Goal: Register for event/course

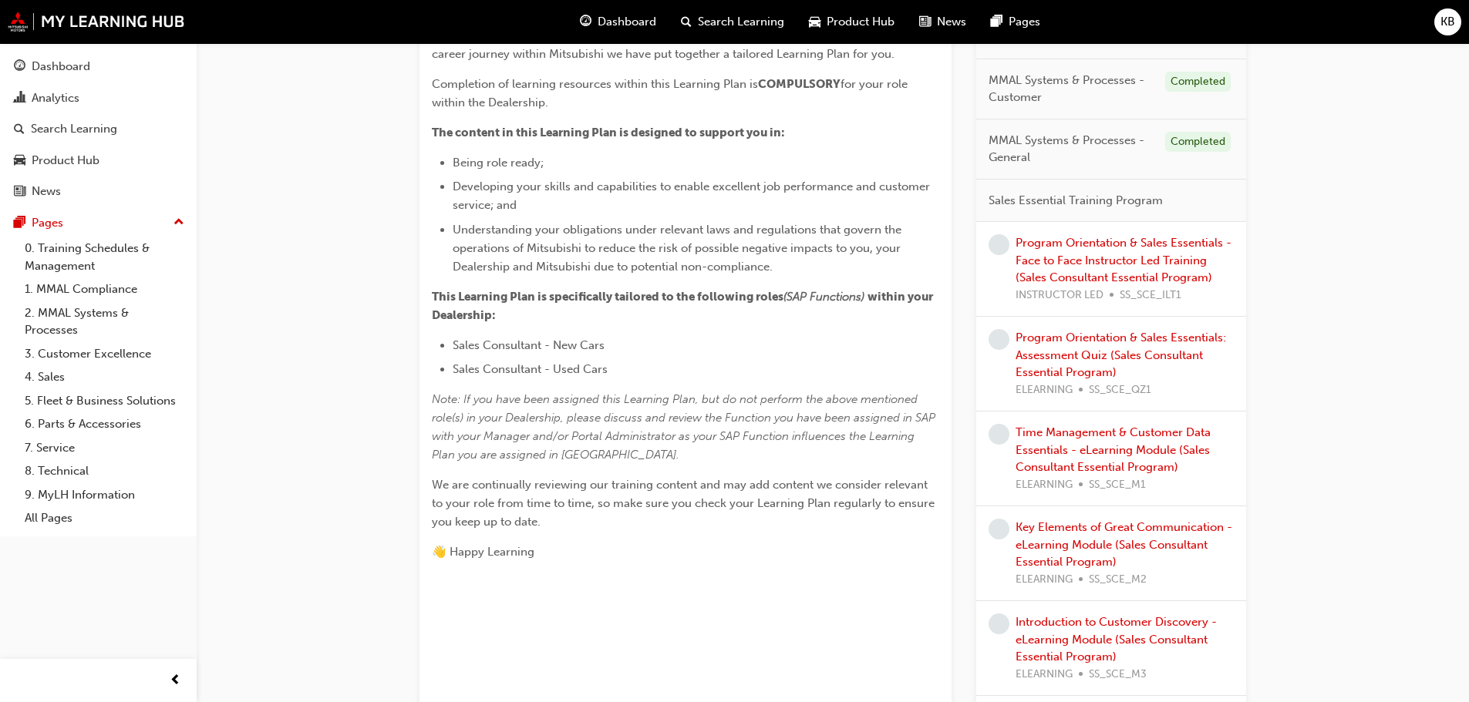
scroll to position [386, 0]
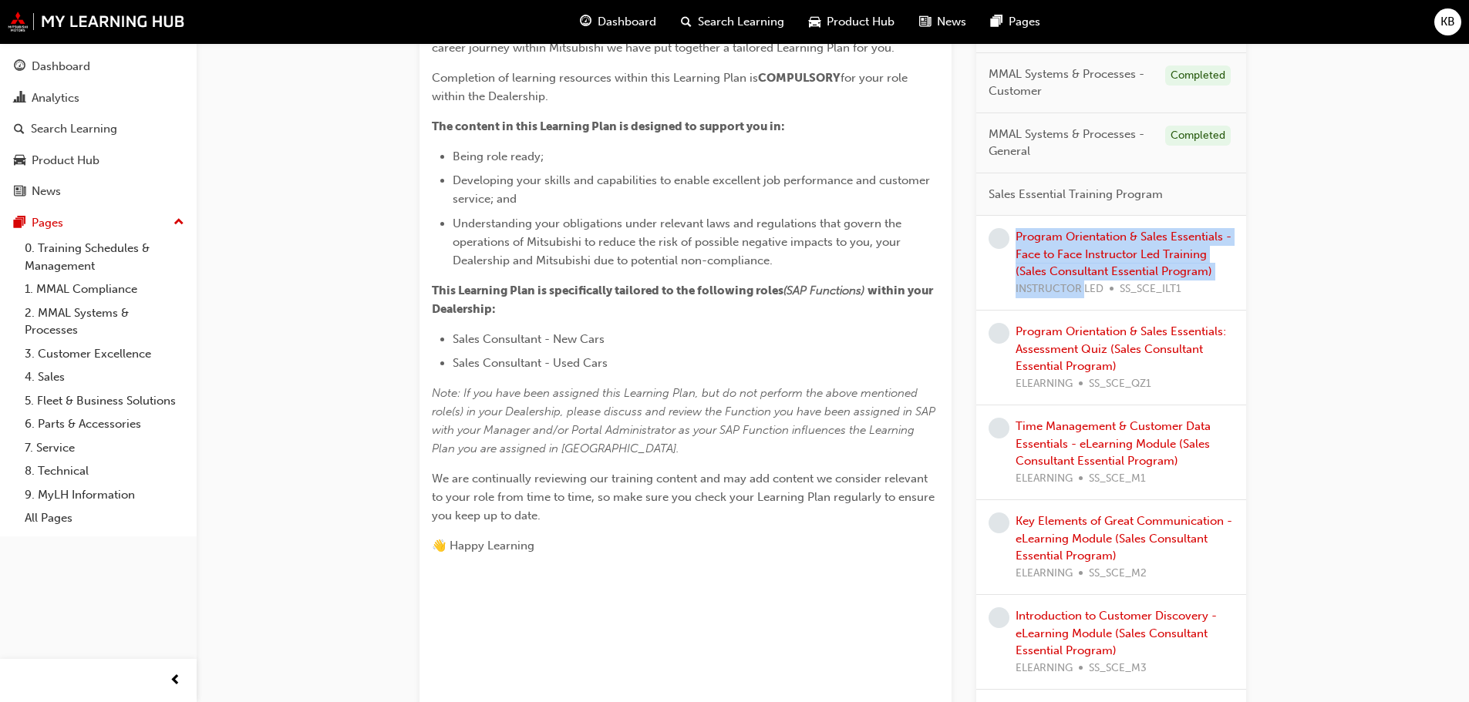
drag, startPoint x: 1012, startPoint y: 291, endPoint x: 1085, endPoint y: 294, distance: 73.3
click at [1085, 294] on div "Program Orientation & Sales Essentials - Face to Face Instructor Led Training (…" at bounding box center [1111, 262] width 245 height 69
click at [999, 283] on div at bounding box center [999, 262] width 21 height 69
click at [1079, 231] on link "Program Orientation & Sales Essentials - Face to Face Instructor Led Training (…" at bounding box center [1124, 254] width 216 height 49
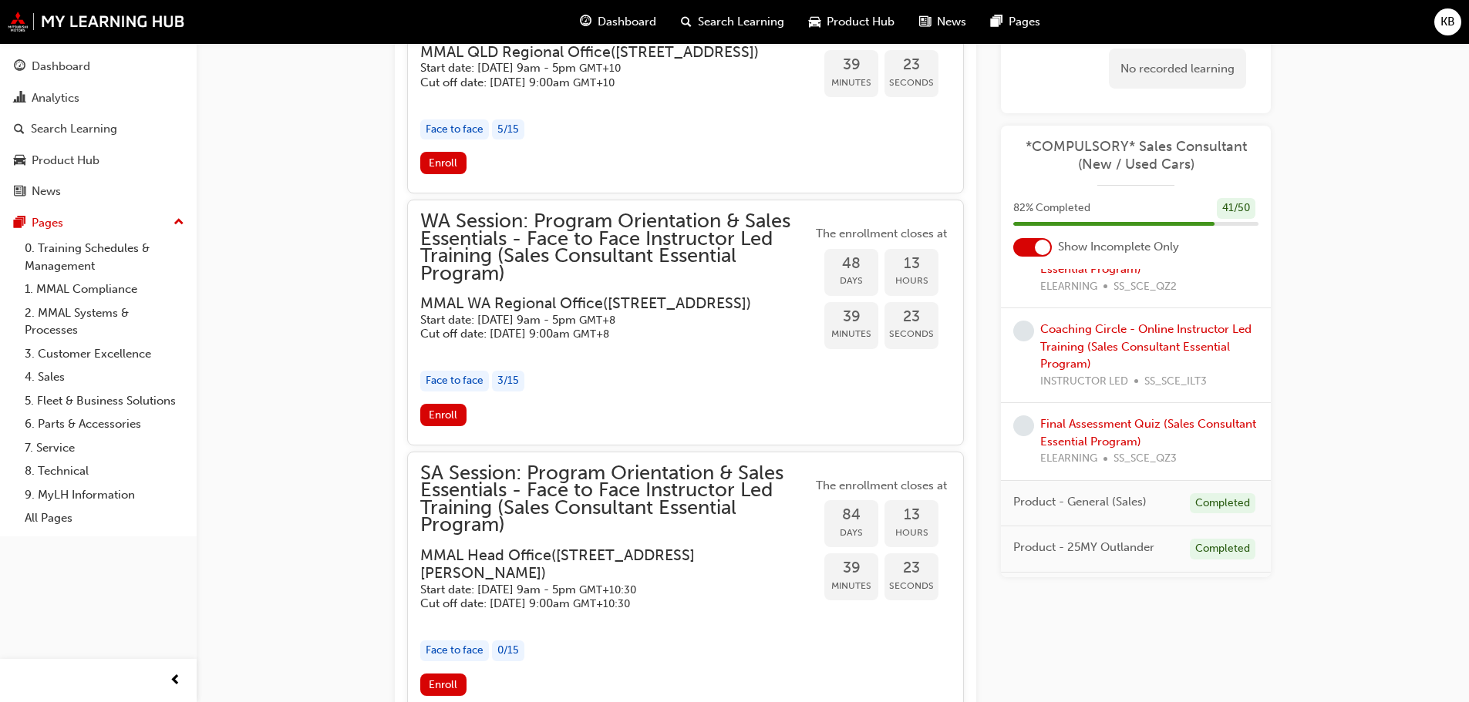
scroll to position [2545, 0]
drag, startPoint x: 1036, startPoint y: 457, endPoint x: 1189, endPoint y: 468, distance: 153.1
click at [1189, 468] on div "Final Assessment Quiz (Sales Consultant Essential Program) ELEARNING SS_SCE_QZ3" at bounding box center [1136, 442] width 270 height 78
click at [1198, 463] on div "ELEARNING SS_SCE_QZ3" at bounding box center [1149, 459] width 218 height 18
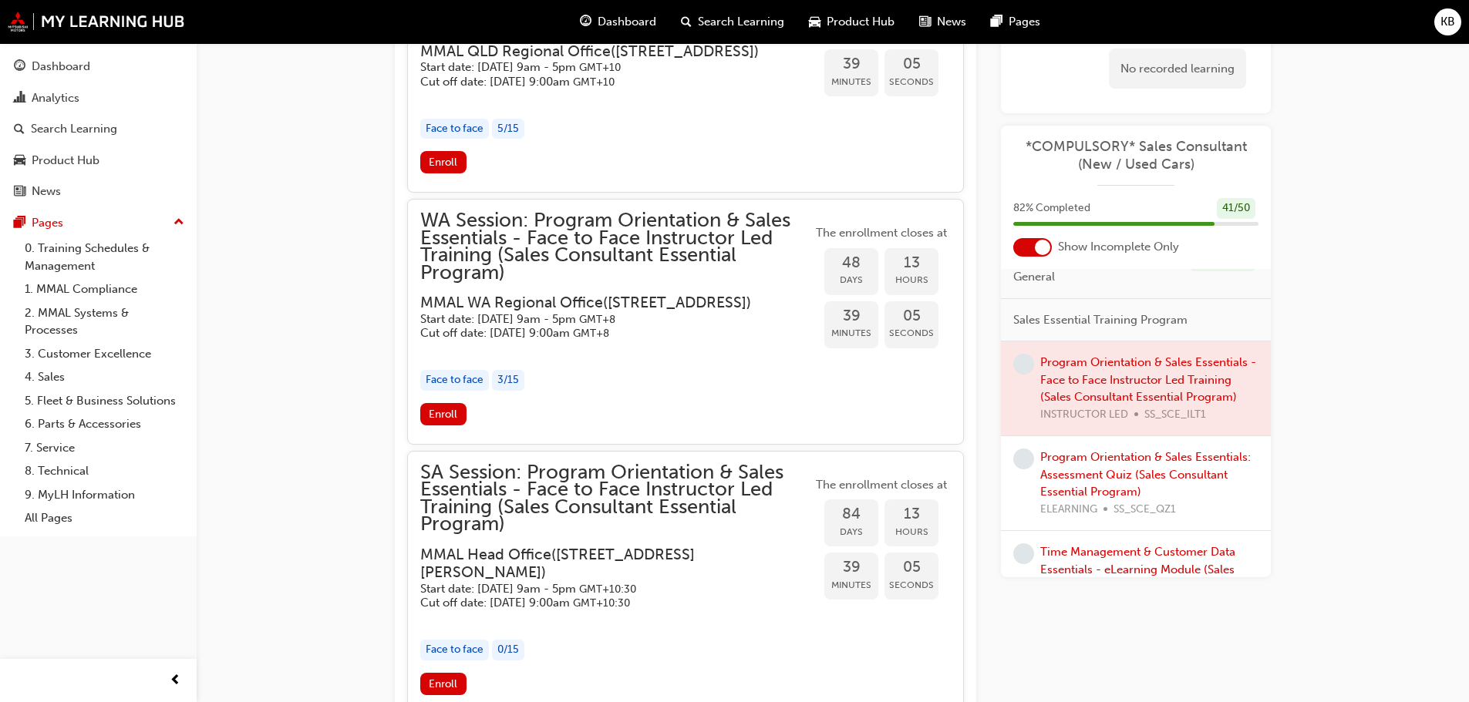
scroll to position [308, 0]
click at [1116, 471] on link "Program Orientation & Sales Essentials: Assessment Quiz (Sales Consultant Essen…" at bounding box center [1145, 471] width 211 height 49
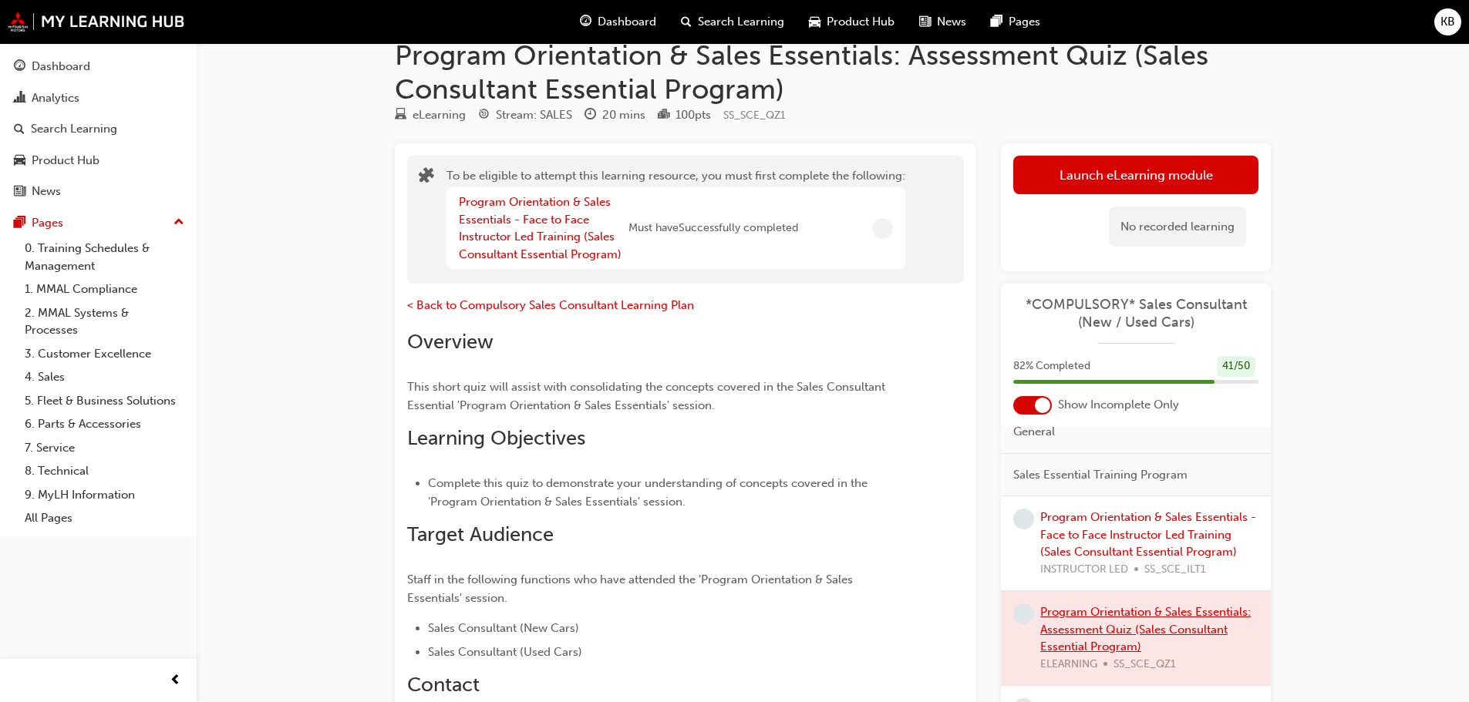
scroll to position [6, 0]
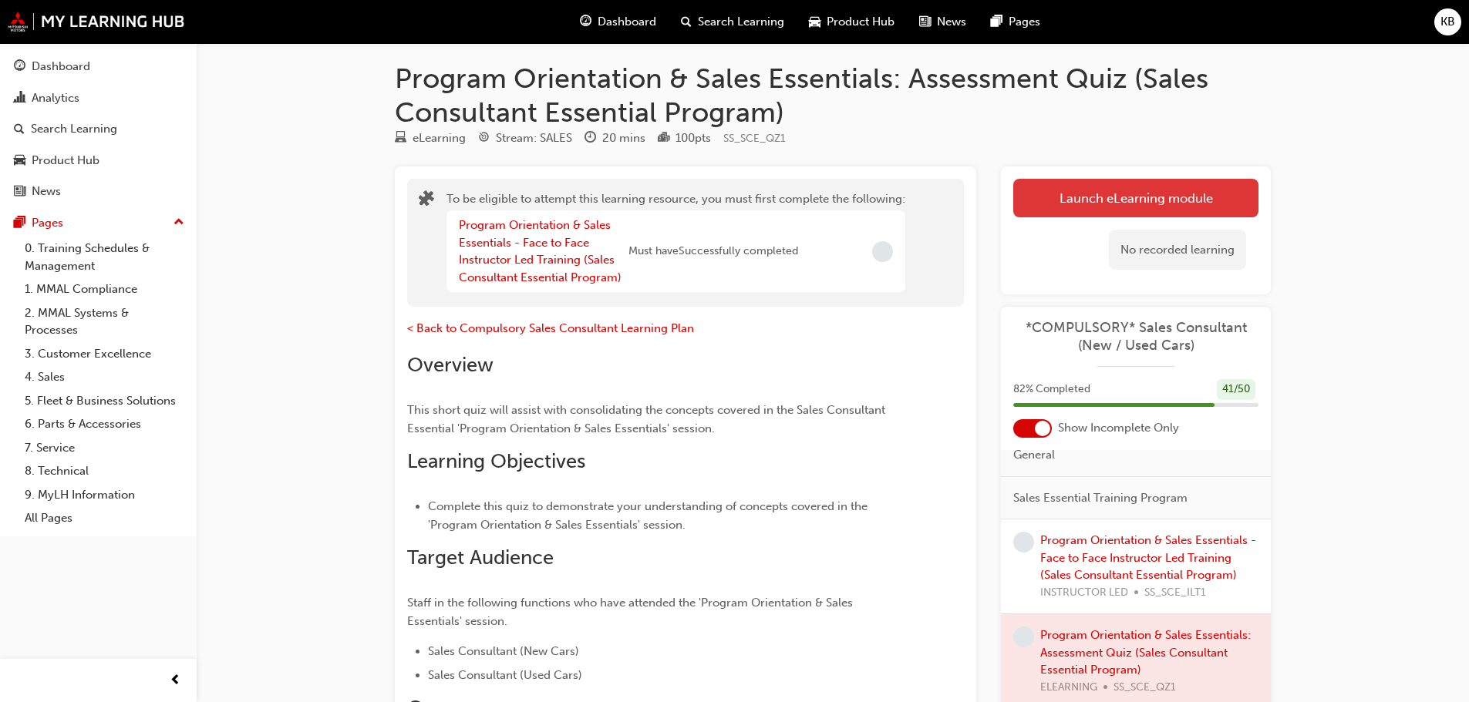
click at [1068, 216] on button "Launch eLearning module" at bounding box center [1135, 198] width 245 height 39
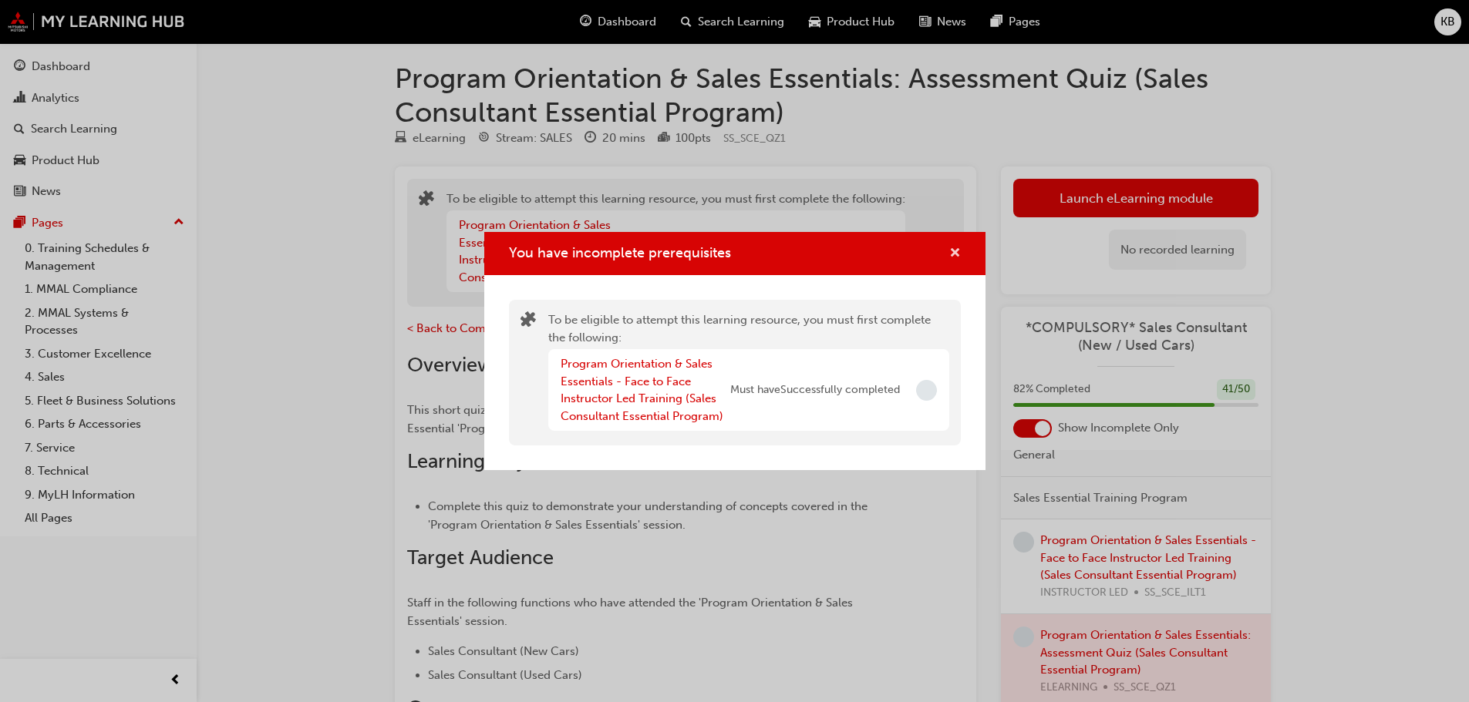
click at [952, 254] on span "cross-icon" at bounding box center [955, 255] width 12 height 14
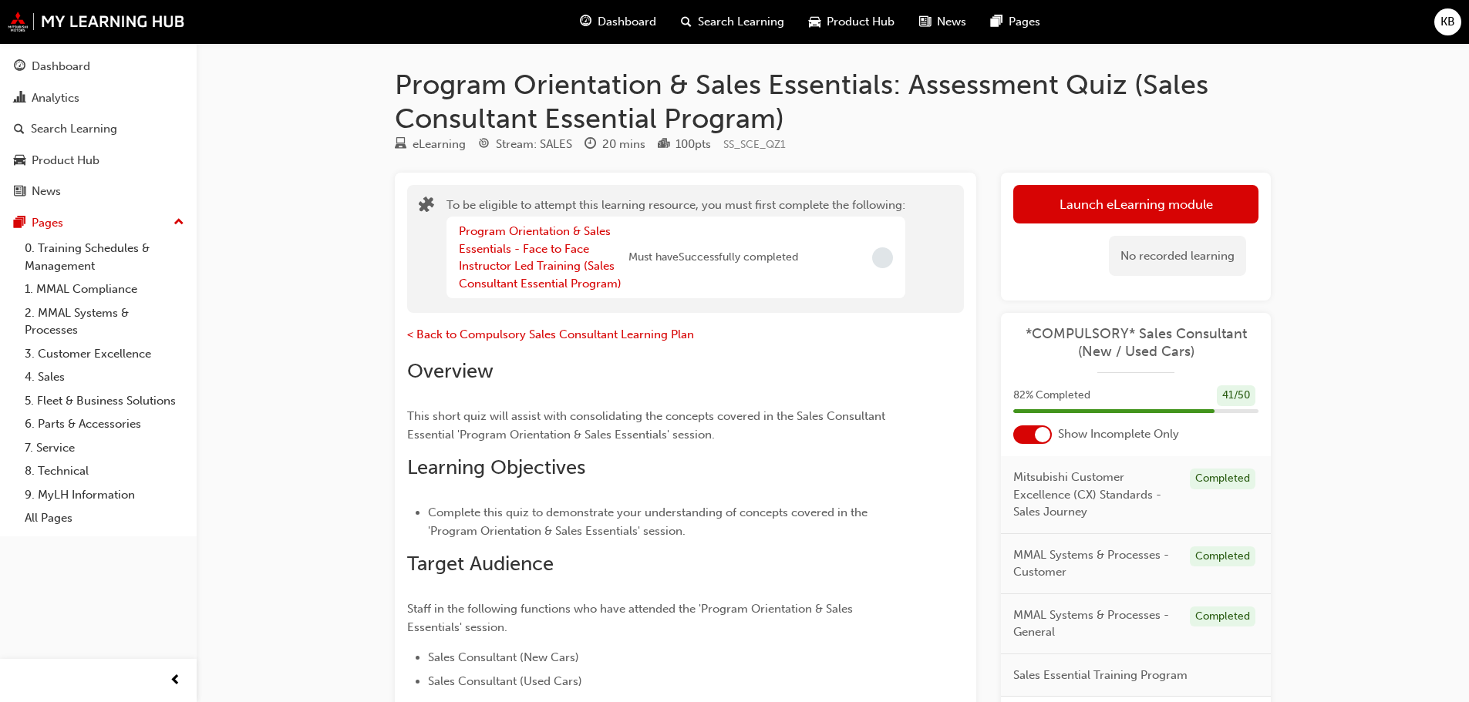
scroll to position [231, 0]
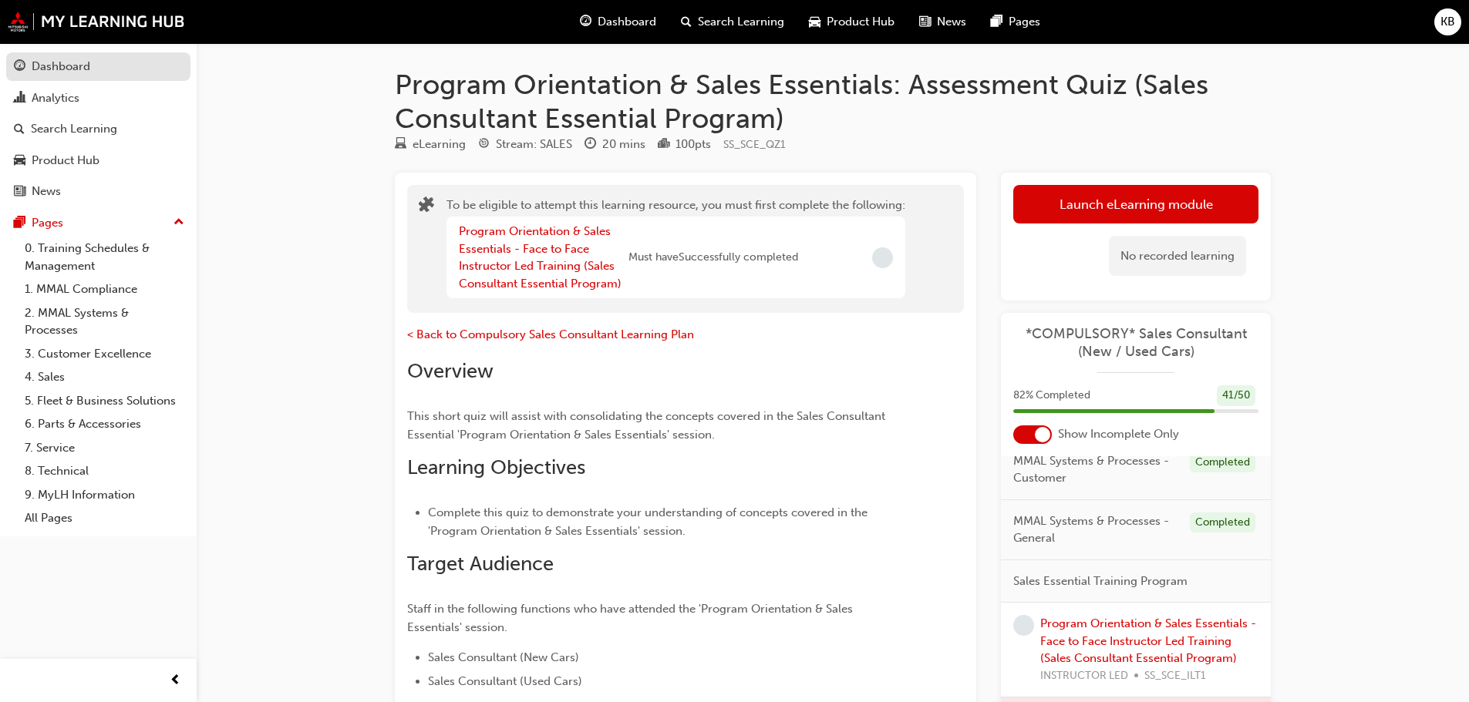
click at [99, 67] on div "Dashboard" at bounding box center [98, 66] width 169 height 19
